Goal: Navigation & Orientation: Find specific page/section

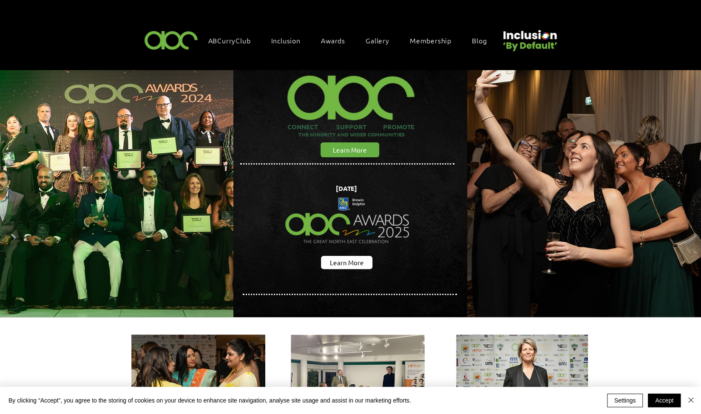
click at [165, 29] on img at bounding box center [171, 39] width 59 height 25
click at [179, 40] on img at bounding box center [171, 39] width 59 height 25
click at [384, 39] on span "Gallery" at bounding box center [378, 40] width 24 height 9
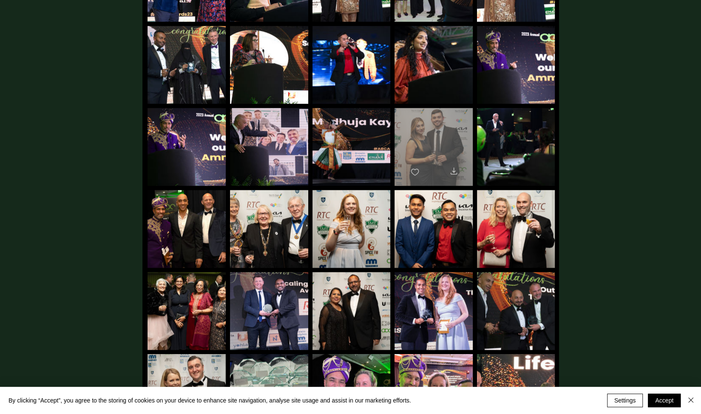
scroll to position [426, 0]
click at [439, 128] on div "main content" at bounding box center [434, 143] width 78 height 70
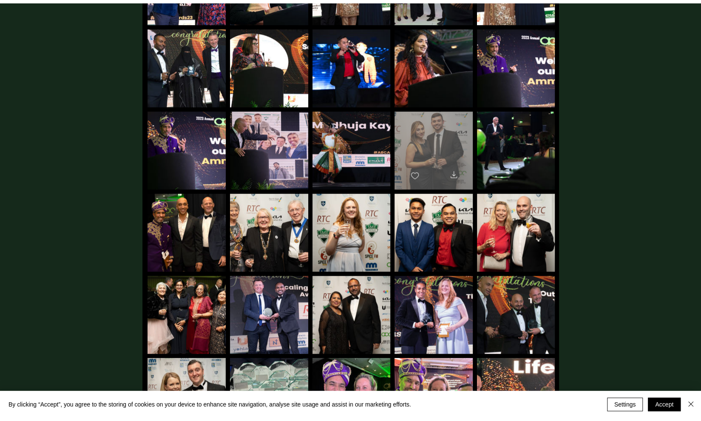
scroll to position [0, 0]
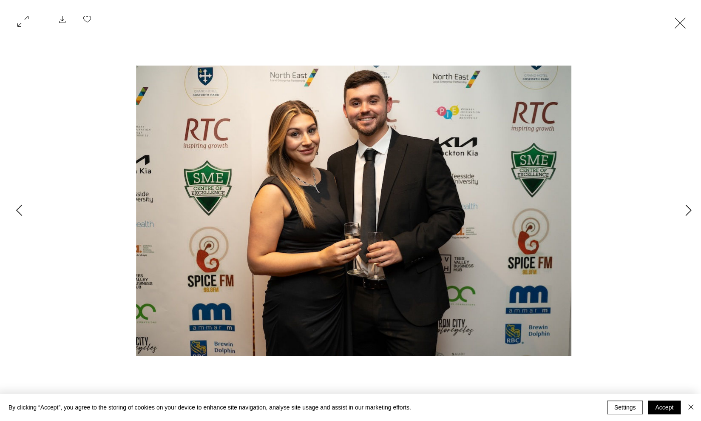
click at [689, 20] on button "Exit expand mode" at bounding box center [680, 22] width 16 height 19
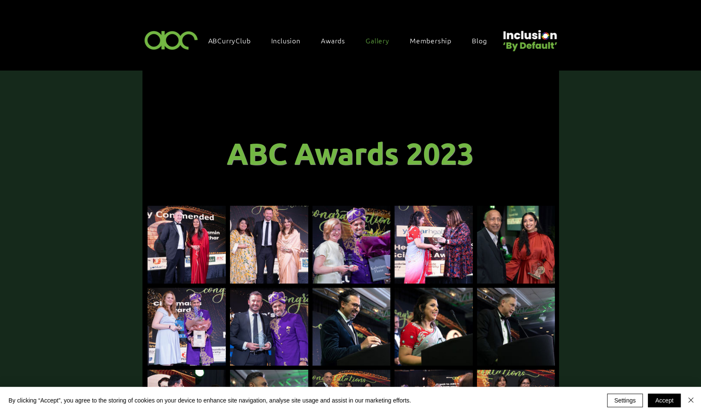
click at [166, 39] on img at bounding box center [171, 39] width 59 height 25
